Goal: Find specific page/section: Find specific page/section

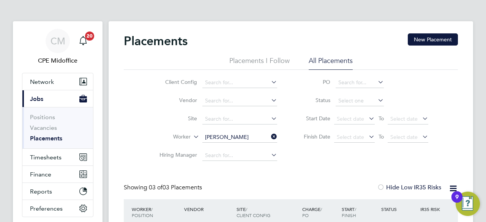
click at [270, 139] on icon at bounding box center [270, 136] width 0 height 11
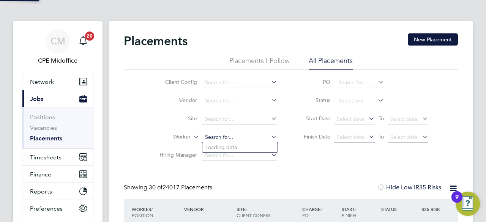
click at [231, 134] on input at bounding box center [240, 137] width 75 height 11
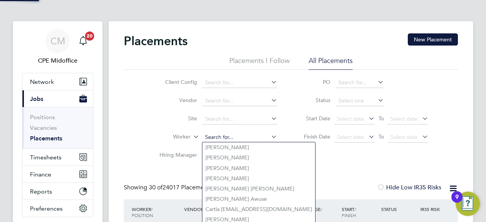
paste input "Stoica"
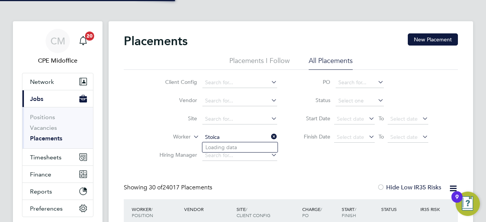
type input "Stoica"
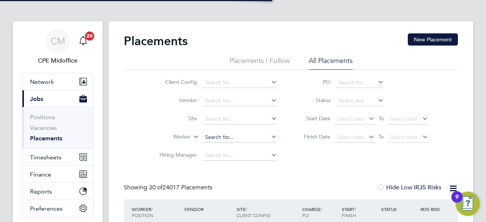
click at [231, 134] on input at bounding box center [240, 137] width 75 height 11
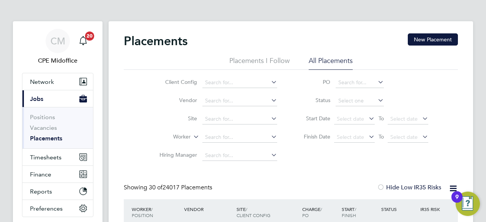
click at [303, 164] on div "Client Config Vendor Site Worker Hiring Manager PO Status Start Date Select dat…" at bounding box center [291, 117] width 334 height 95
click at [237, 140] on input at bounding box center [240, 137] width 75 height 11
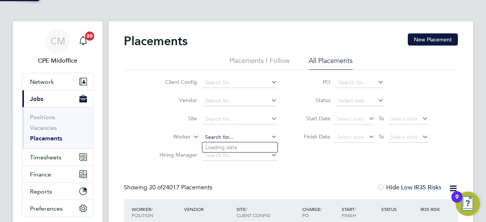
click at [216, 137] on input at bounding box center [240, 137] width 75 height 11
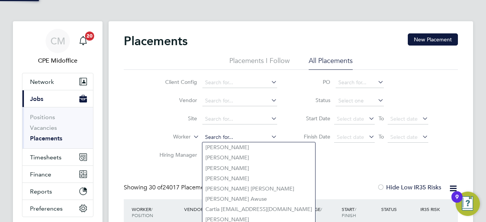
paste input "Stoica"
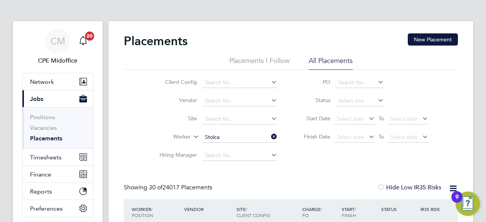
click at [220, 177] on b "Stoica" at bounding box center [227, 178] width 16 height 6
type input "[PERSON_NAME]"
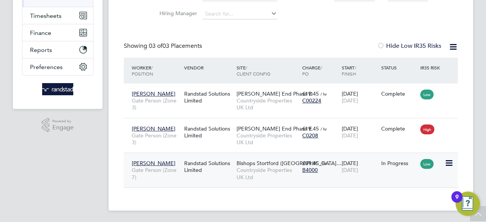
click at [192, 161] on div "Randstad Solutions Limited" at bounding box center [208, 166] width 52 height 21
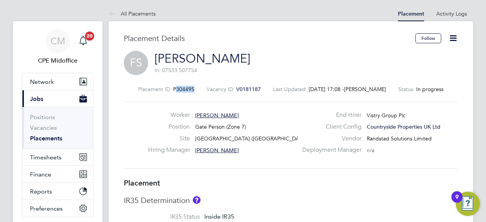
drag, startPoint x: 179, startPoint y: 89, endPoint x: 197, endPoint y: 92, distance: 18.1
click at [197, 92] on div "Placement ID P304495 Vacancy ID V0181187 Last Updated 24 Sep 2025, 17:08 - Hela…" at bounding box center [291, 89] width 334 height 7
copy span "304495"
